Goal: Book appointment/travel/reservation

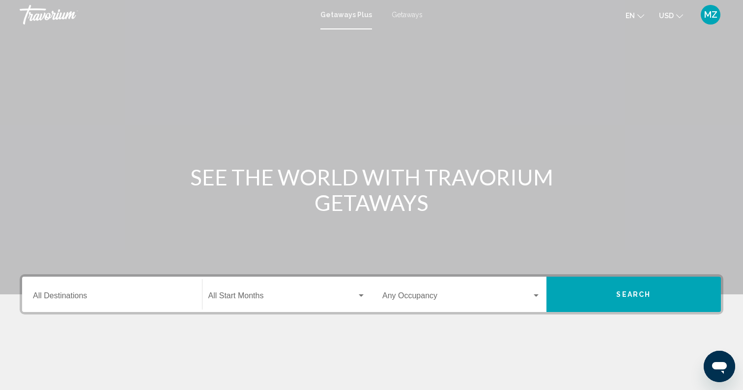
click at [152, 288] on div "Destination All Destinations" at bounding box center [112, 294] width 158 height 31
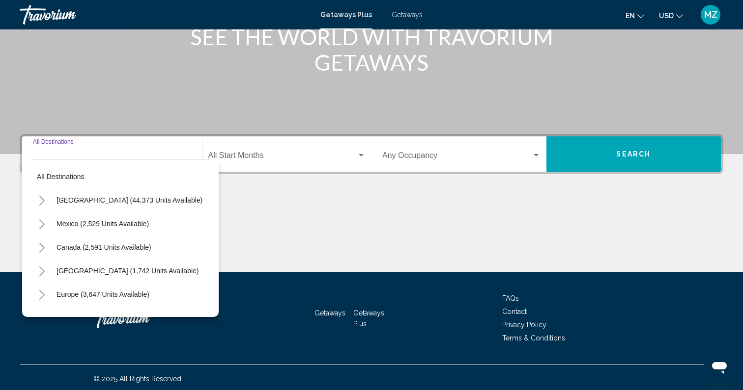
scroll to position [143, 0]
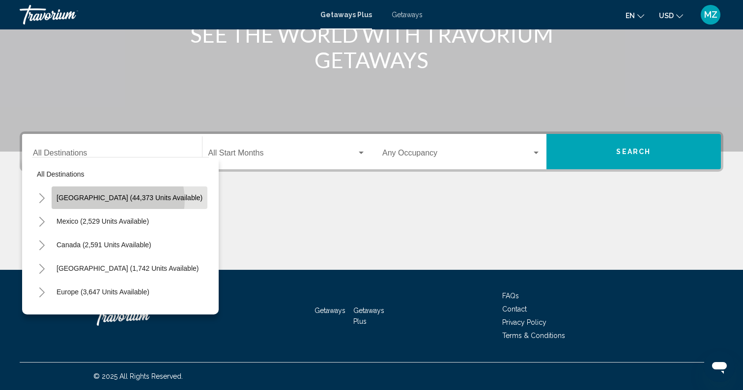
click at [117, 200] on span "[GEOGRAPHIC_DATA] (44,373 units available)" at bounding box center [129, 198] width 146 height 8
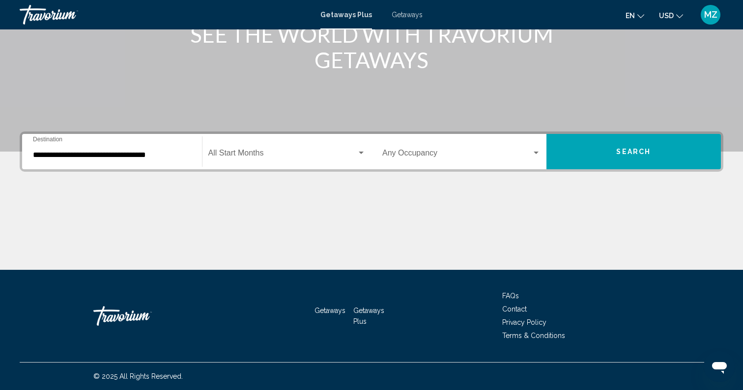
click at [116, 162] on div "**********" at bounding box center [112, 152] width 158 height 31
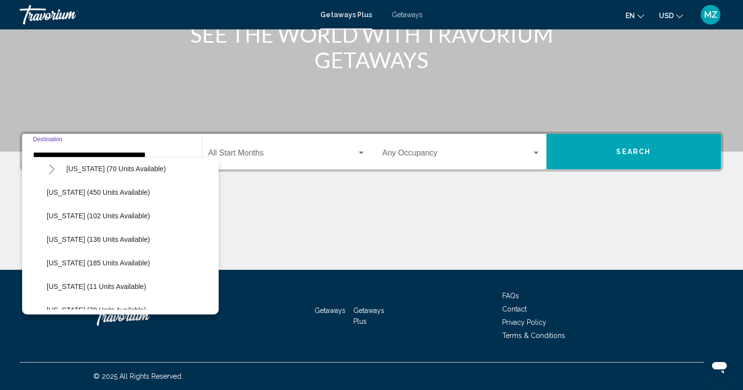
scroll to position [242, 0]
click at [93, 213] on span "[US_STATE] (102 units available)" at bounding box center [98, 215] width 103 height 8
type input "**********"
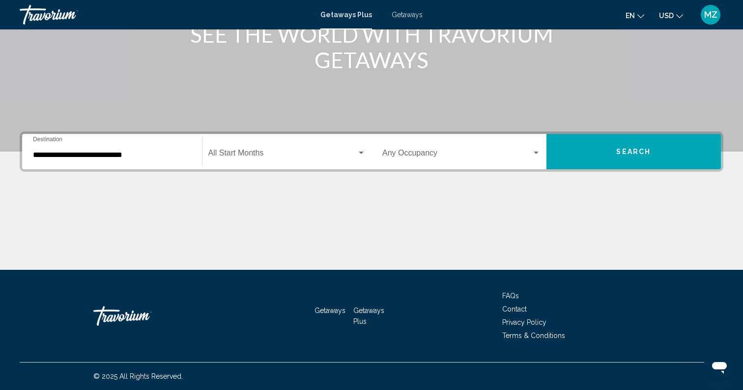
click at [286, 146] on div "Start Month All Start Months" at bounding box center [287, 152] width 158 height 31
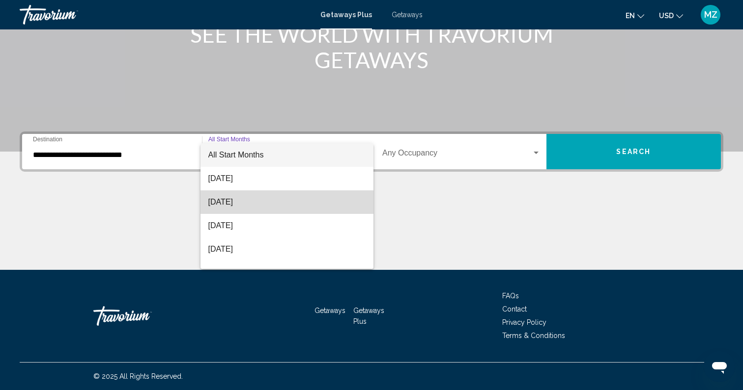
click at [268, 205] on span "[DATE]" at bounding box center [287, 203] width 158 height 24
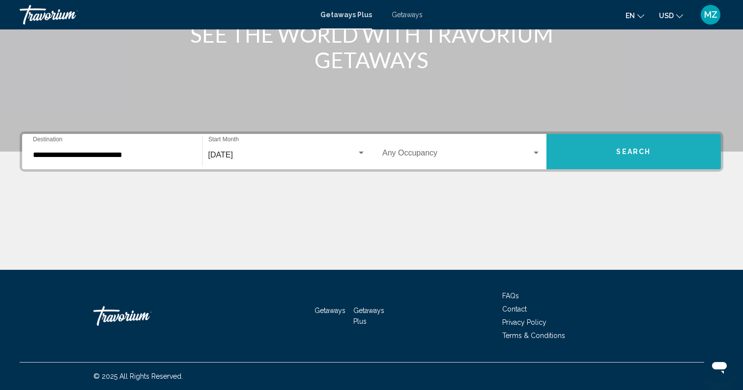
click at [612, 150] on button "Search" at bounding box center [633, 151] width 175 height 35
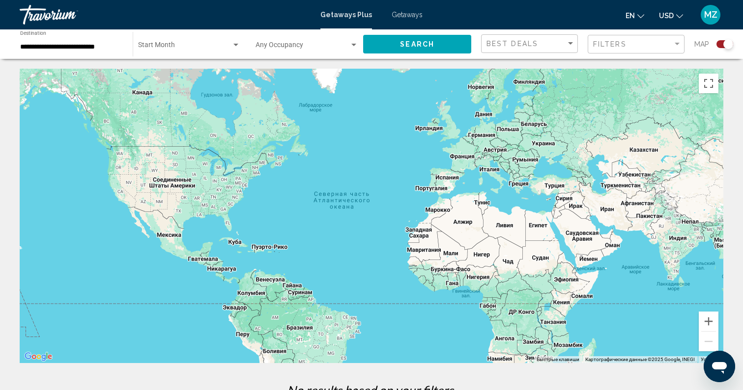
click at [69, 48] on input "**********" at bounding box center [71, 47] width 103 height 8
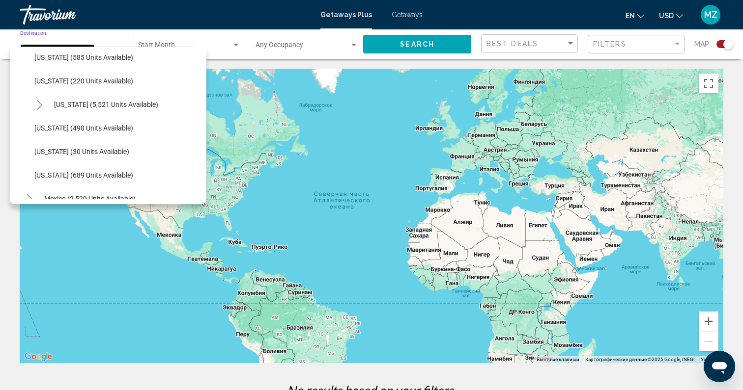
scroll to position [881, 0]
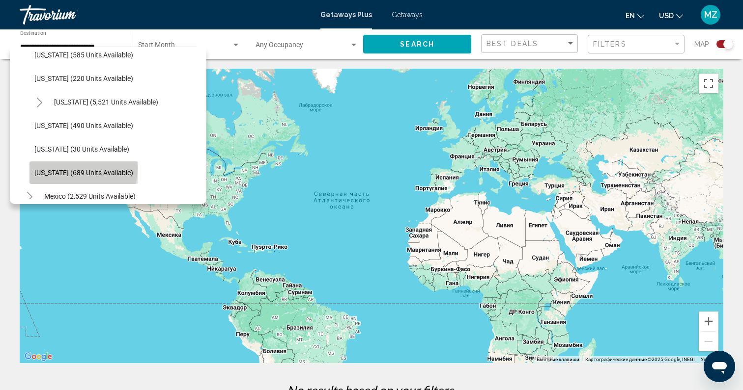
click at [66, 169] on span "[US_STATE] (689 units available)" at bounding box center [83, 173] width 99 height 8
type input "**********"
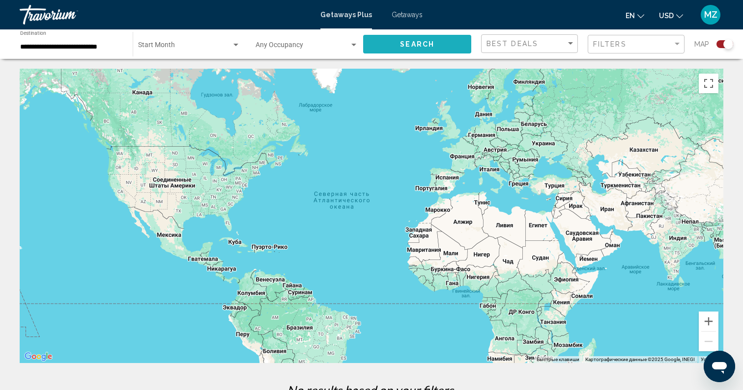
click at [418, 45] on span "Search" at bounding box center [417, 45] width 34 height 8
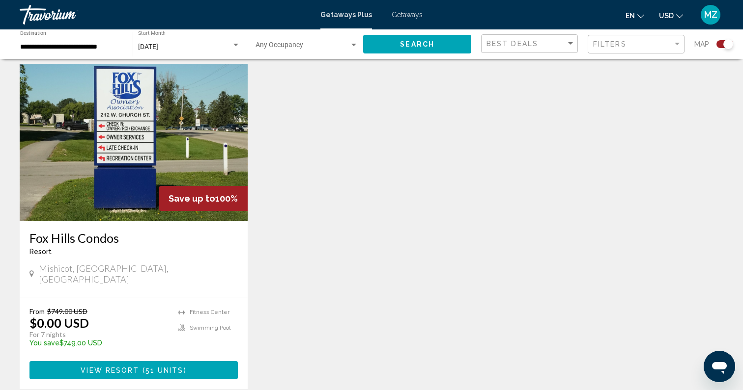
scroll to position [345, 0]
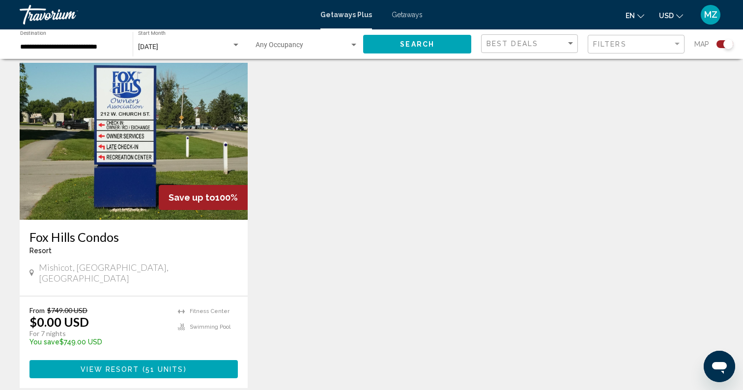
click at [88, 182] on img "Main content" at bounding box center [134, 141] width 228 height 157
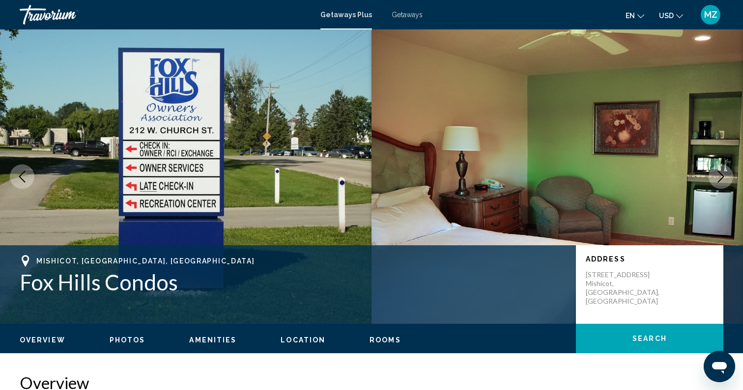
click at [733, 182] on img "Main content" at bounding box center [556, 176] width 371 height 295
click at [721, 179] on icon "Next image" at bounding box center [721, 177] width 12 height 12
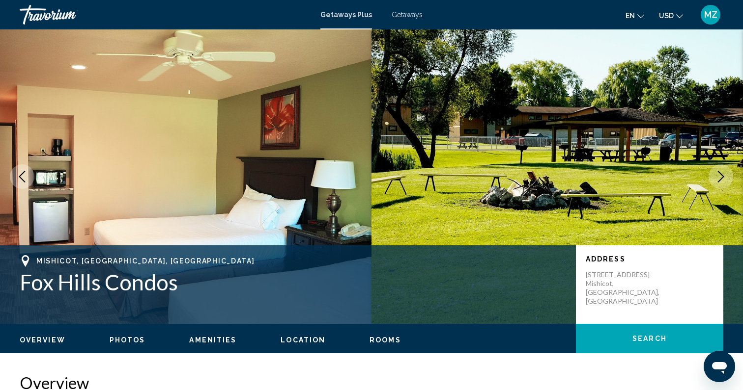
click at [721, 179] on icon "Next image" at bounding box center [721, 177] width 12 height 12
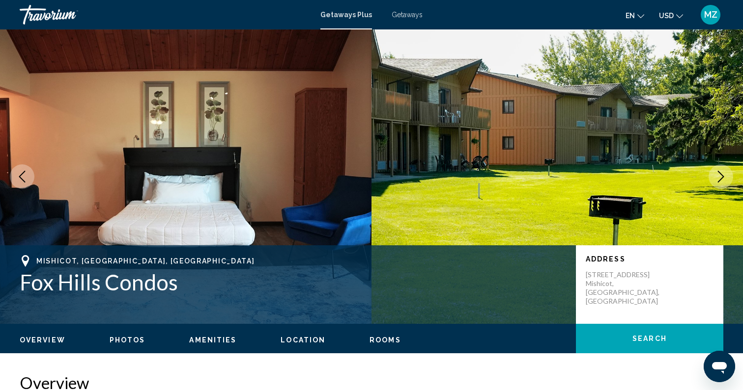
click at [721, 179] on icon "Next image" at bounding box center [721, 177] width 12 height 12
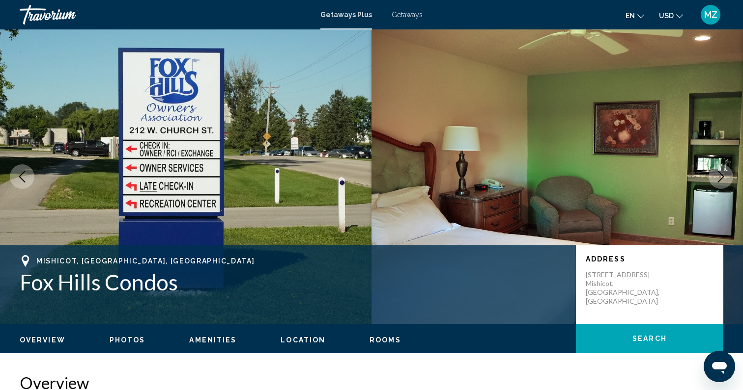
click at [721, 179] on icon "Next image" at bounding box center [721, 177] width 12 height 12
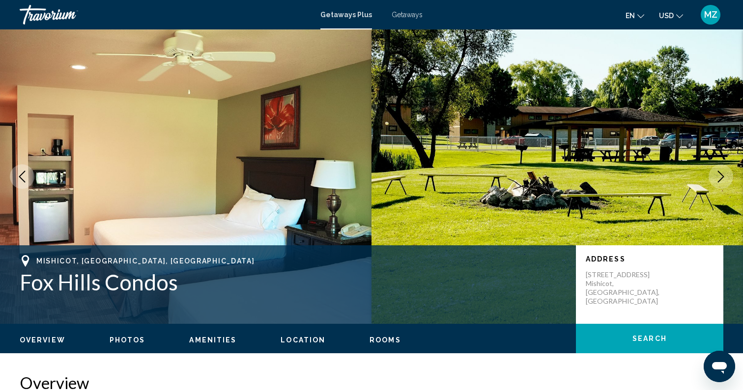
click at [721, 186] on button "Next image" at bounding box center [720, 177] width 25 height 25
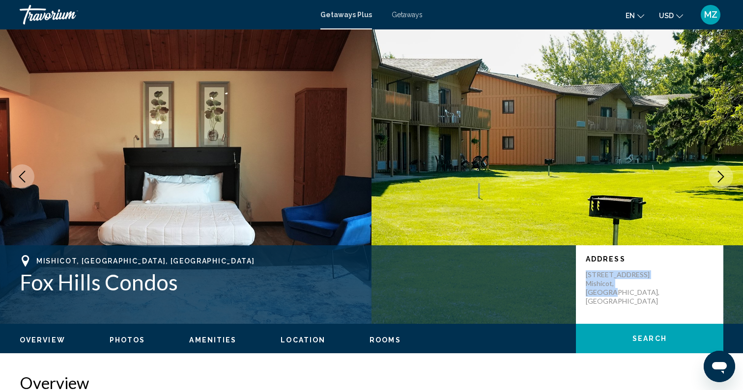
drag, startPoint x: 645, startPoint y: 286, endPoint x: 585, endPoint y: 276, distance: 60.2
click at [585, 276] on p "[STREET_ADDRESS] Mishicot, [GEOGRAPHIC_DATA], [GEOGRAPHIC_DATA]" at bounding box center [624, 288] width 79 height 35
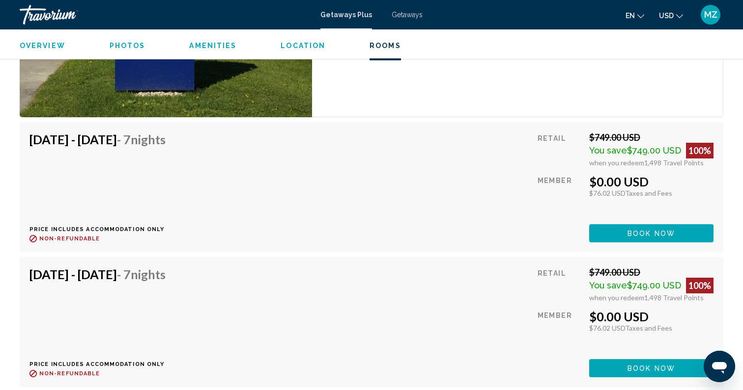
scroll to position [2950, 0]
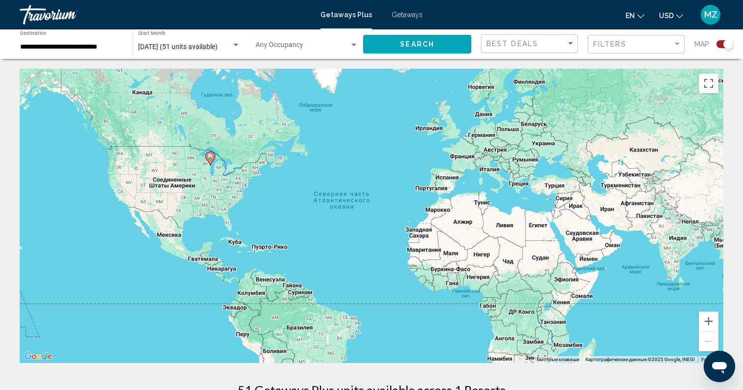
click at [101, 48] on input "**********" at bounding box center [71, 47] width 103 height 8
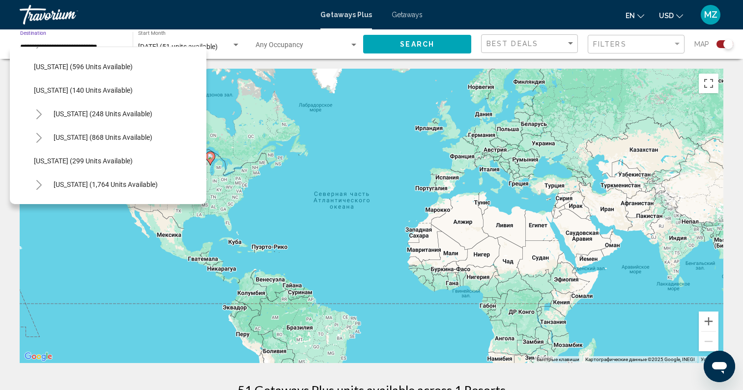
scroll to position [632, 0]
click at [89, 116] on span "[US_STATE] (248 units available)" at bounding box center [103, 115] width 99 height 8
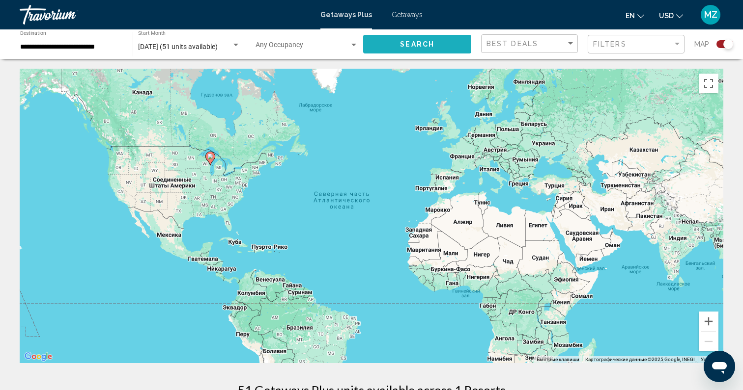
click at [418, 49] on button "Search" at bounding box center [417, 44] width 108 height 18
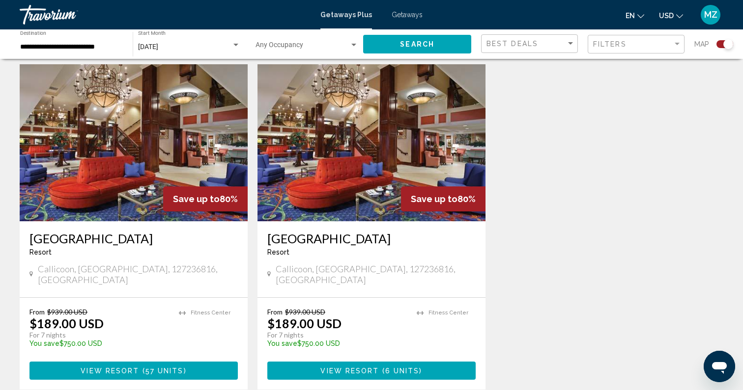
scroll to position [343, 0]
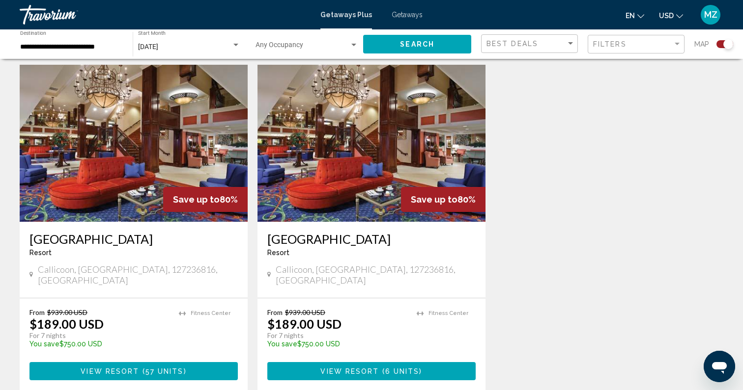
click at [201, 45] on div "[DATE]" at bounding box center [184, 47] width 93 height 8
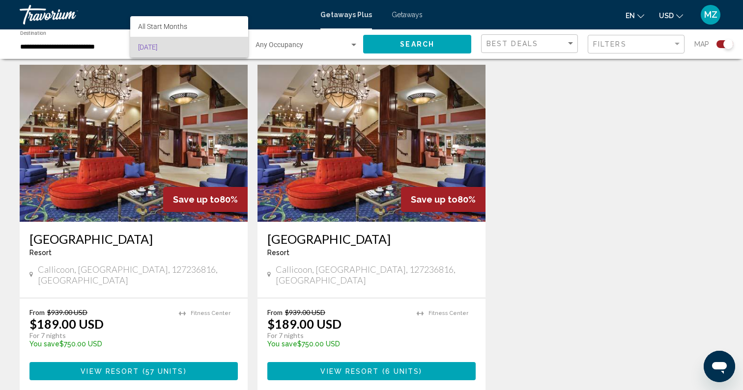
click at [201, 45] on span "[DATE]" at bounding box center [189, 47] width 102 height 21
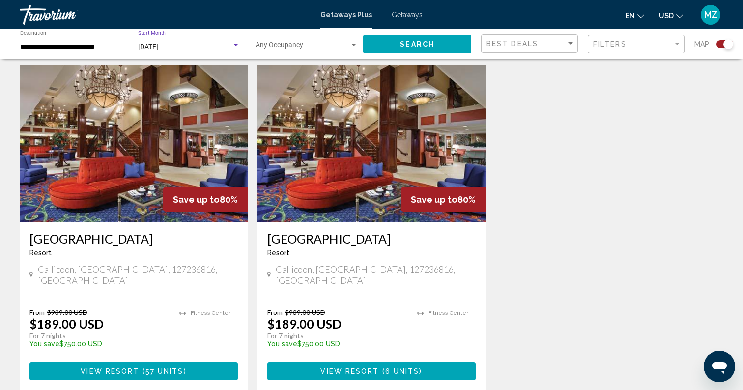
click at [201, 45] on div "[DATE]" at bounding box center [184, 47] width 93 height 8
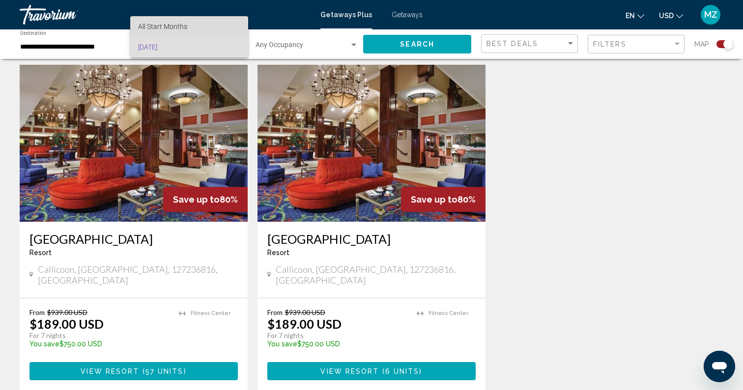
click at [201, 23] on span "All Start Months" at bounding box center [189, 26] width 102 height 21
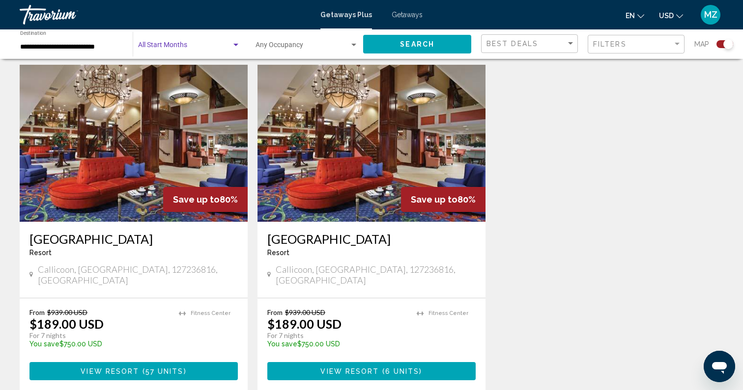
click at [431, 47] on span "Search" at bounding box center [417, 45] width 34 height 8
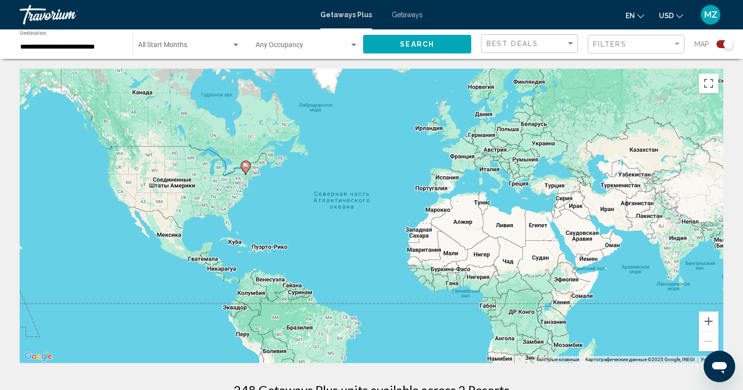
click at [64, 50] on input "**********" at bounding box center [71, 47] width 103 height 8
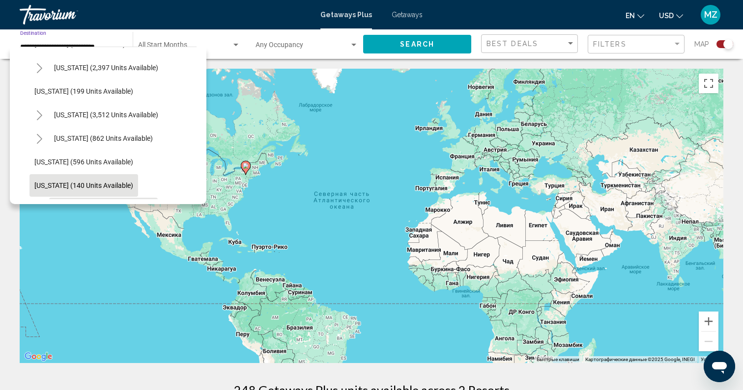
scroll to position [531, 0]
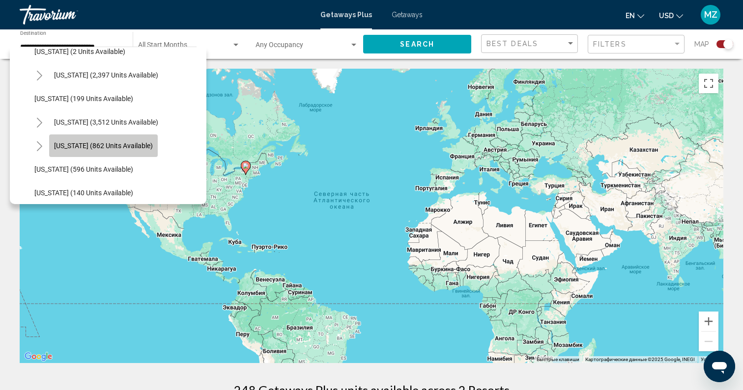
click at [105, 140] on button "[US_STATE] (862 units available)" at bounding box center [103, 146] width 109 height 23
type input "**********"
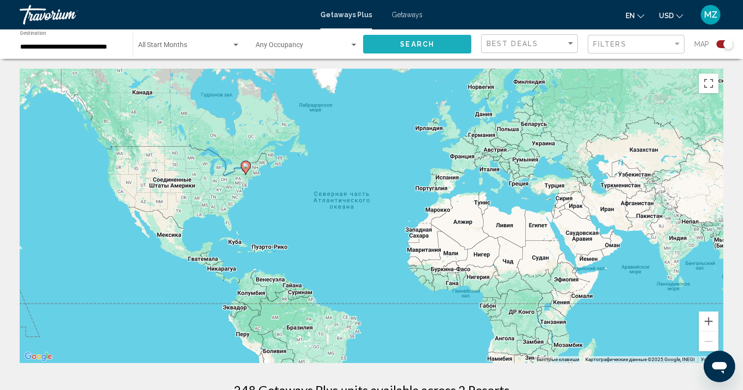
click at [423, 50] on button "Search" at bounding box center [417, 44] width 108 height 18
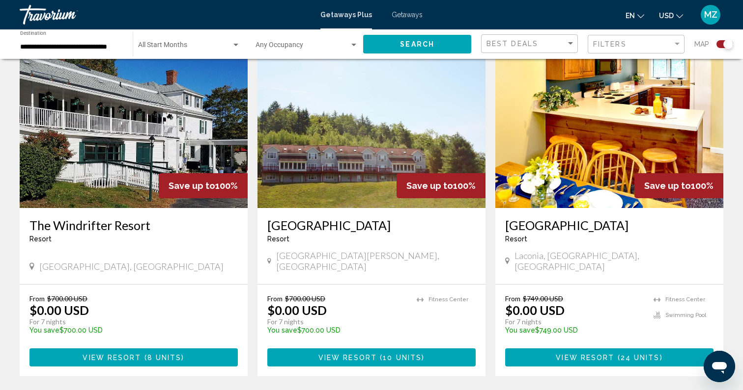
scroll to position [326, 0]
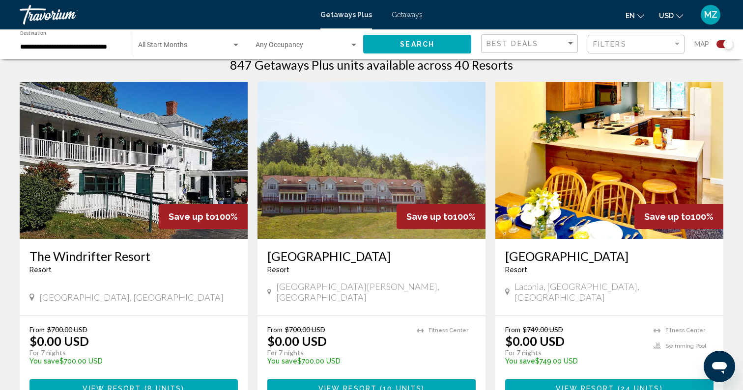
click at [680, 155] on img "Main content" at bounding box center [609, 160] width 228 height 157
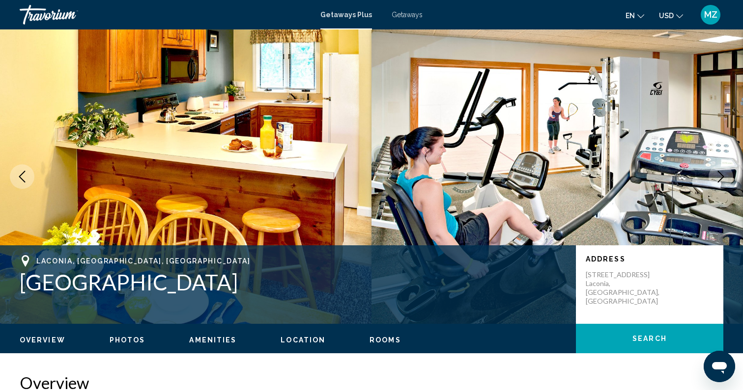
click at [720, 180] on icon "Next image" at bounding box center [721, 177] width 6 height 12
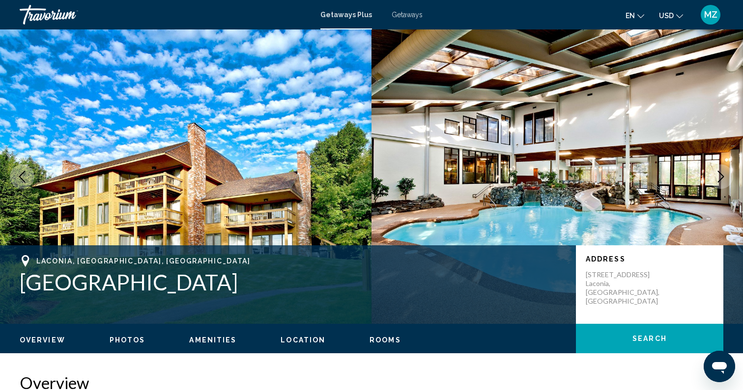
click at [720, 180] on icon "Next image" at bounding box center [721, 177] width 6 height 12
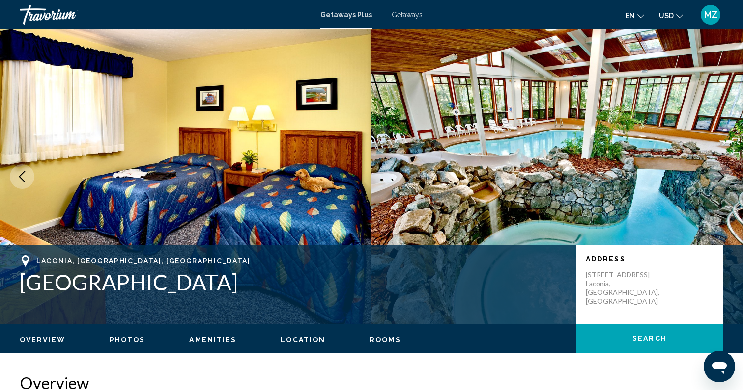
click at [720, 180] on icon "Next image" at bounding box center [721, 177] width 6 height 12
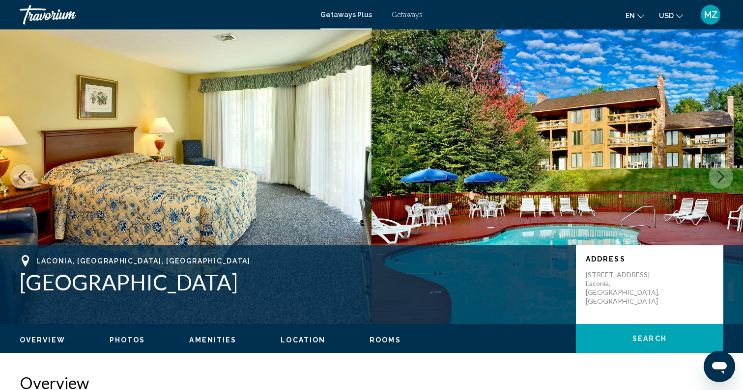
click at [720, 180] on icon "Next image" at bounding box center [721, 177] width 6 height 12
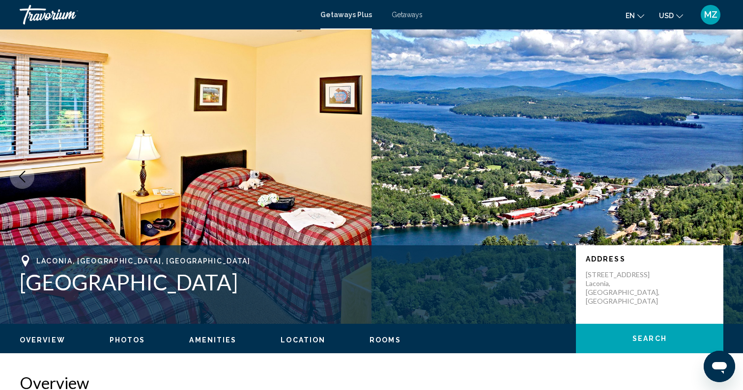
click at [721, 179] on icon "Next image" at bounding box center [721, 177] width 6 height 12
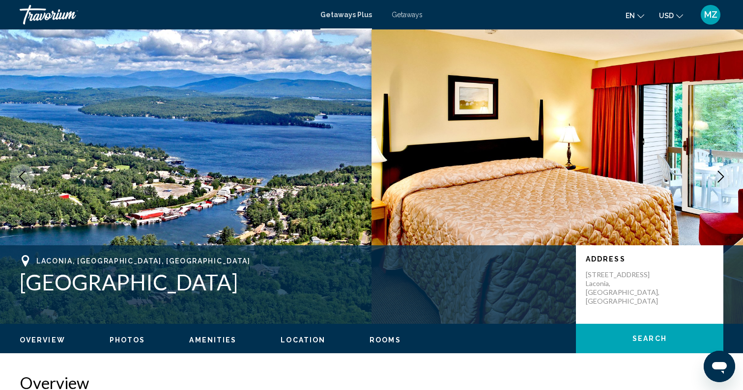
click at [721, 179] on icon "Next image" at bounding box center [721, 177] width 6 height 12
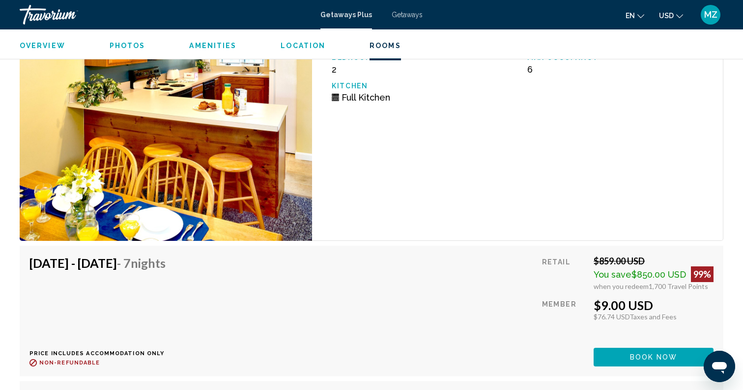
scroll to position [1704, 0]
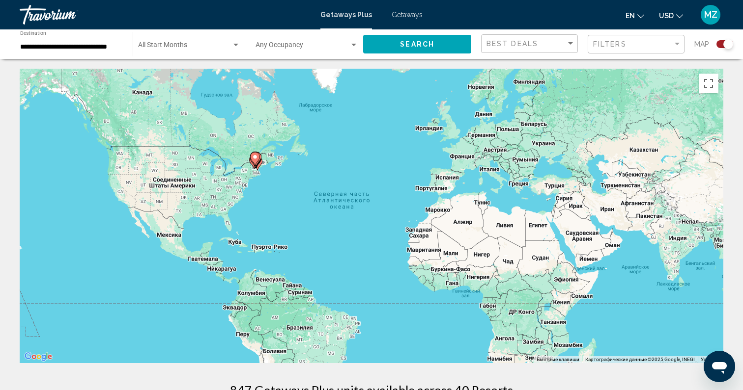
click at [63, 42] on div "**********" at bounding box center [71, 44] width 103 height 27
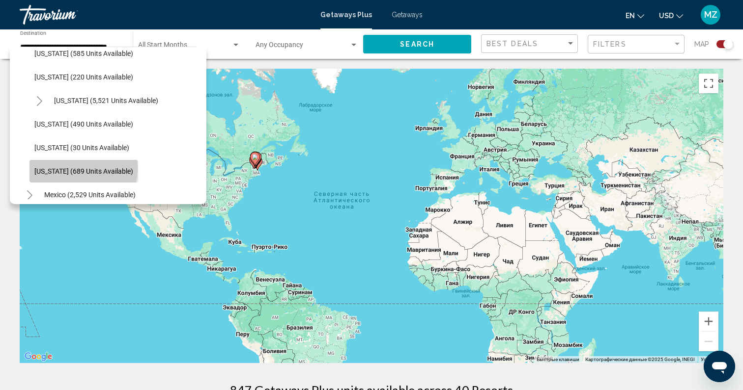
click at [71, 168] on span "[US_STATE] (689 units available)" at bounding box center [83, 171] width 99 height 8
type input "**********"
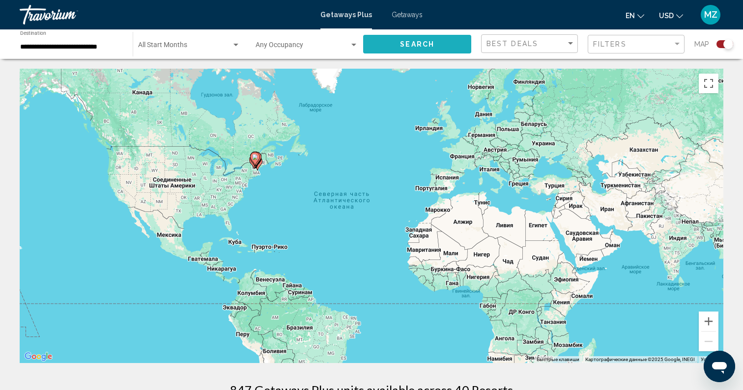
click at [386, 45] on button "Search" at bounding box center [417, 44] width 108 height 18
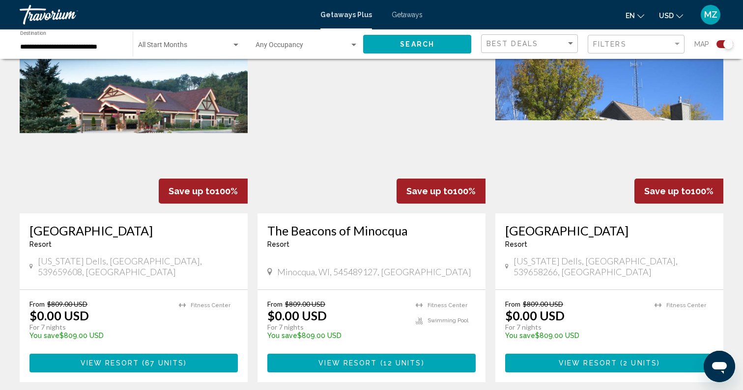
scroll to position [698, 0]
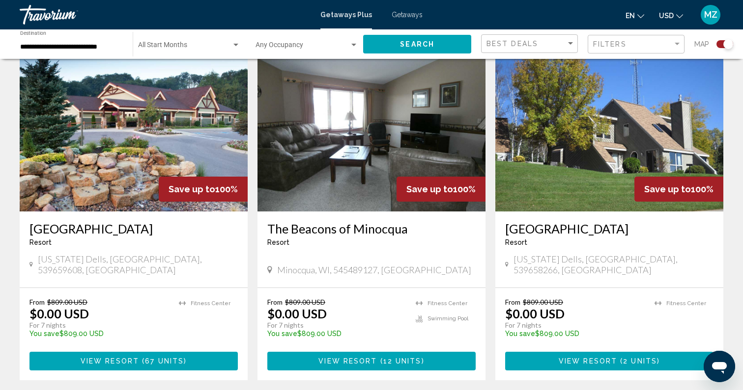
click at [121, 139] on img "Main content" at bounding box center [134, 133] width 228 height 157
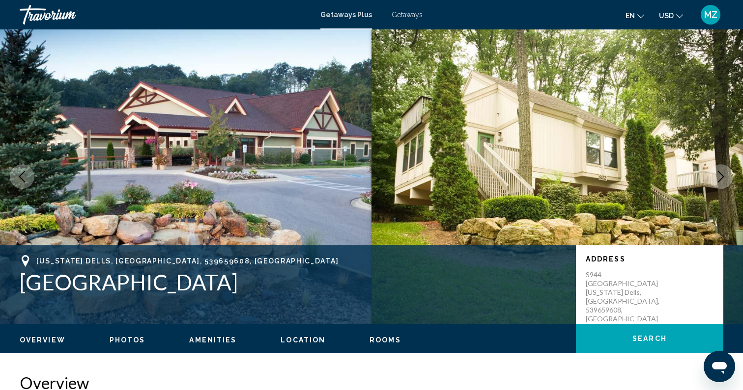
click at [721, 172] on icon "Next image" at bounding box center [721, 177] width 12 height 12
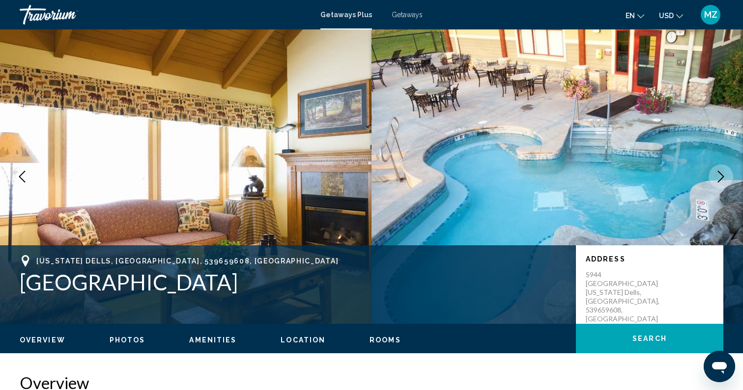
click at [721, 172] on icon "Next image" at bounding box center [721, 177] width 12 height 12
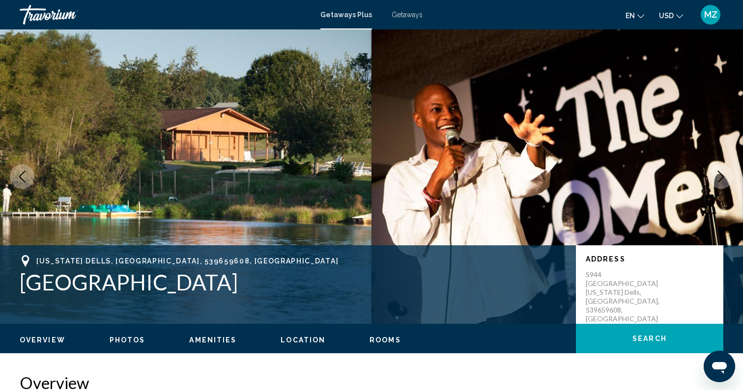
click at [721, 172] on icon "Next image" at bounding box center [721, 177] width 12 height 12
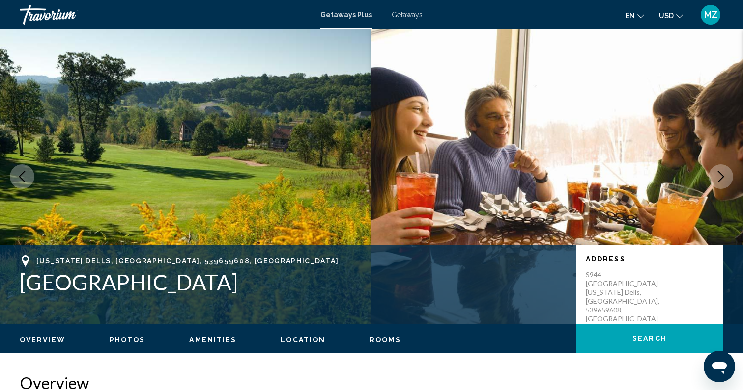
click at [721, 172] on icon "Next image" at bounding box center [721, 177] width 12 height 12
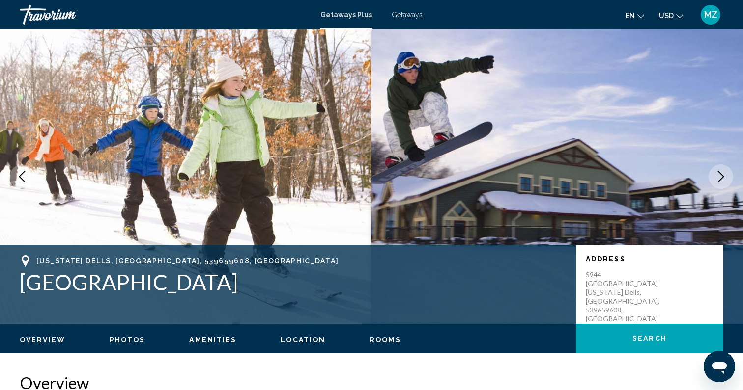
click at [721, 172] on icon "Next image" at bounding box center [721, 177] width 12 height 12
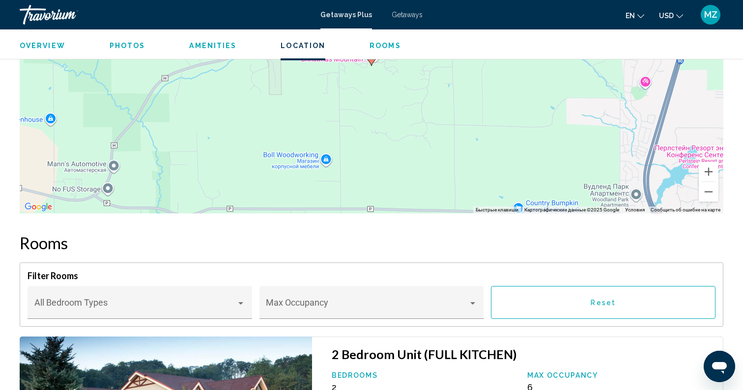
scroll to position [1291, 0]
